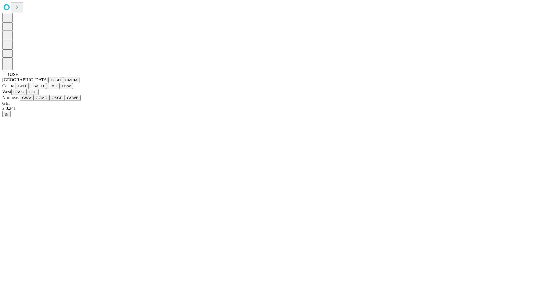
click at [48, 83] on button "GJSH" at bounding box center [55, 80] width 15 height 6
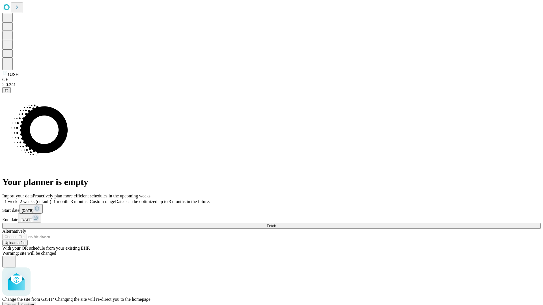
click at [34, 303] on span "Confirm" at bounding box center [27, 305] width 13 height 4
click at [51, 199] on label "2 weeks (default)" at bounding box center [35, 201] width 34 height 5
click at [276, 224] on span "Fetch" at bounding box center [271, 226] width 9 height 4
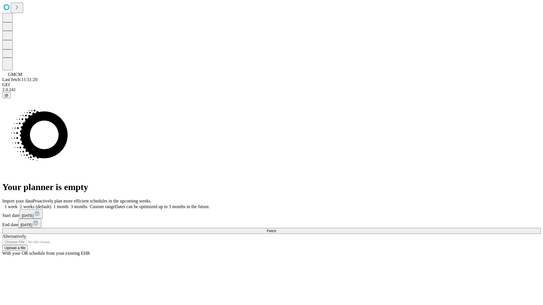
click at [51, 204] on label "2 weeks (default)" at bounding box center [35, 206] width 34 height 5
click at [276, 229] on span "Fetch" at bounding box center [271, 231] width 9 height 4
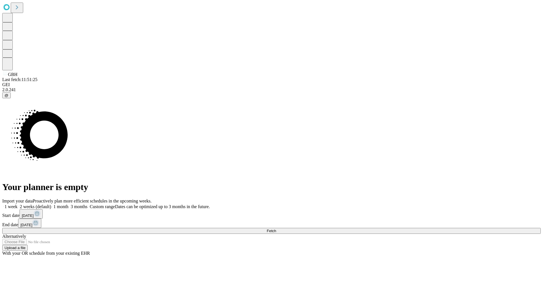
click at [51, 204] on label "2 weeks (default)" at bounding box center [35, 206] width 34 height 5
click at [276, 229] on span "Fetch" at bounding box center [271, 231] width 9 height 4
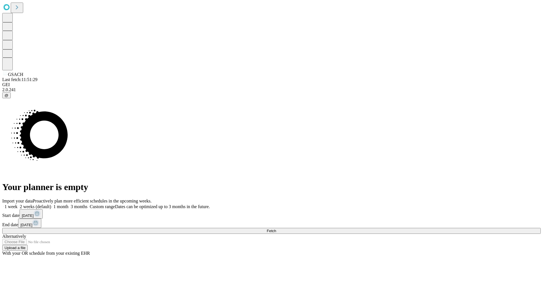
click at [51, 204] on label "2 weeks (default)" at bounding box center [35, 206] width 34 height 5
click at [276, 229] on span "Fetch" at bounding box center [271, 231] width 9 height 4
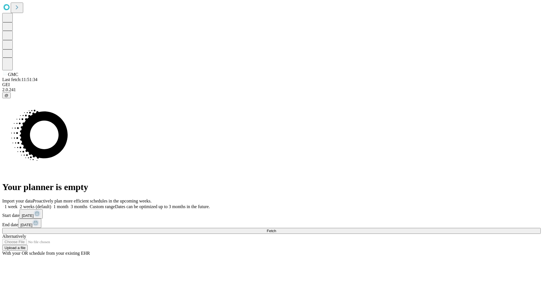
click at [51, 204] on label "2 weeks (default)" at bounding box center [35, 206] width 34 height 5
click at [276, 229] on span "Fetch" at bounding box center [271, 231] width 9 height 4
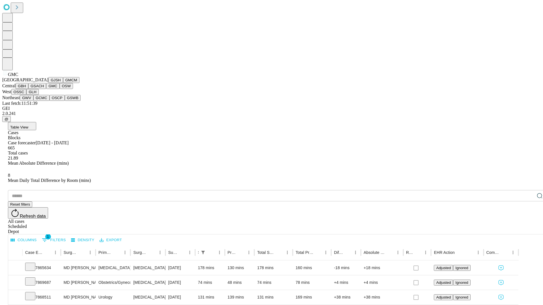
click at [60, 89] on button "OSW" at bounding box center [67, 86] width 14 height 6
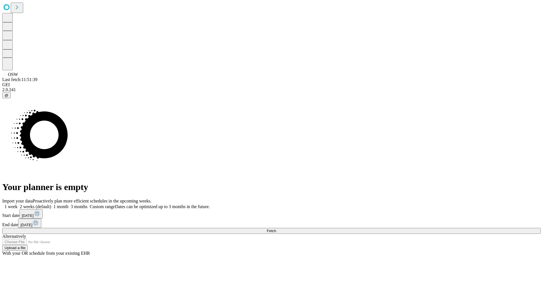
click at [51, 204] on label "2 weeks (default)" at bounding box center [35, 206] width 34 height 5
click at [276, 229] on span "Fetch" at bounding box center [271, 231] width 9 height 4
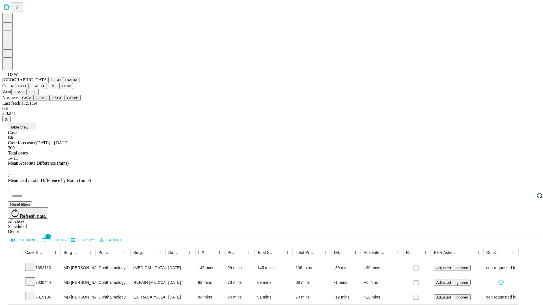
click at [27, 95] on button "OSSC" at bounding box center [18, 92] width 15 height 6
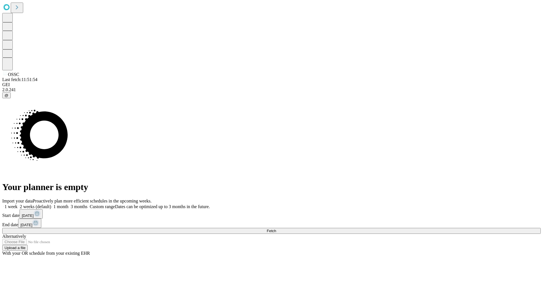
click at [51, 204] on label "2 weeks (default)" at bounding box center [35, 206] width 34 height 5
click at [276, 229] on span "Fetch" at bounding box center [271, 231] width 9 height 4
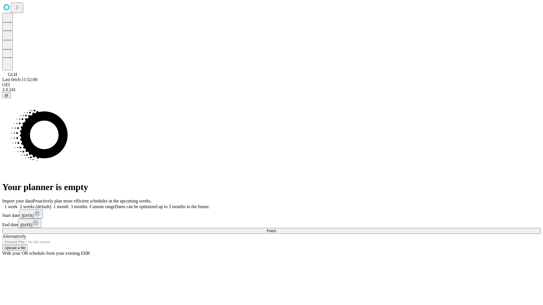
click at [51, 204] on label "2 weeks (default)" at bounding box center [35, 206] width 34 height 5
click at [276, 229] on span "Fetch" at bounding box center [271, 231] width 9 height 4
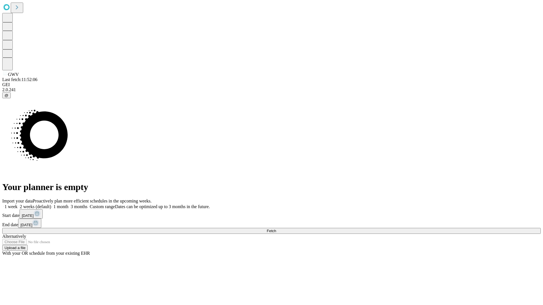
click at [276, 229] on span "Fetch" at bounding box center [271, 231] width 9 height 4
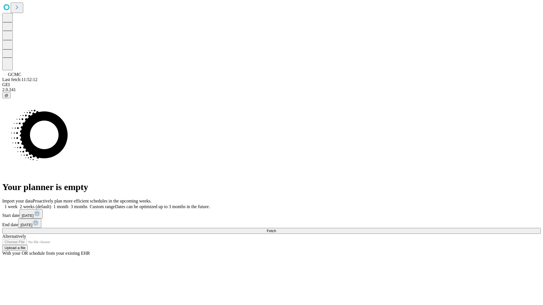
click at [51, 204] on label "2 weeks (default)" at bounding box center [35, 206] width 34 height 5
click at [276, 229] on span "Fetch" at bounding box center [271, 231] width 9 height 4
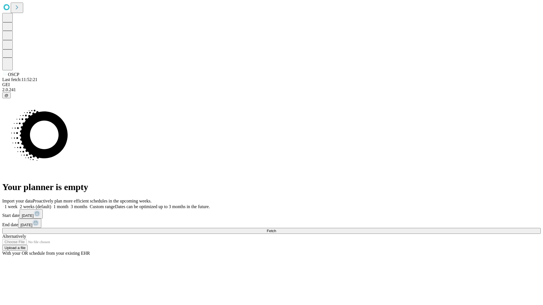
click at [51, 204] on label "2 weeks (default)" at bounding box center [35, 206] width 34 height 5
click at [276, 229] on span "Fetch" at bounding box center [271, 231] width 9 height 4
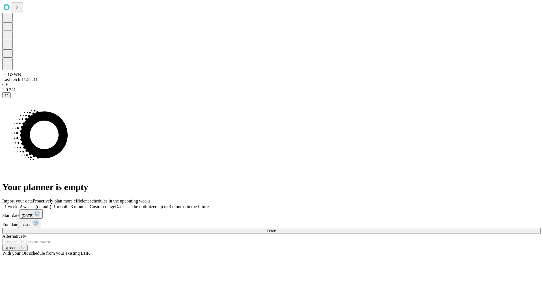
click at [51, 204] on label "2 weeks (default)" at bounding box center [35, 206] width 34 height 5
click at [276, 229] on span "Fetch" at bounding box center [271, 231] width 9 height 4
